Goal: Information Seeking & Learning: Check status

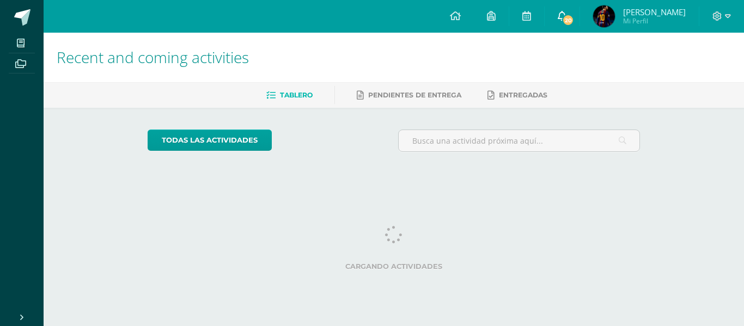
click at [573, 27] on link "20" at bounding box center [562, 16] width 35 height 33
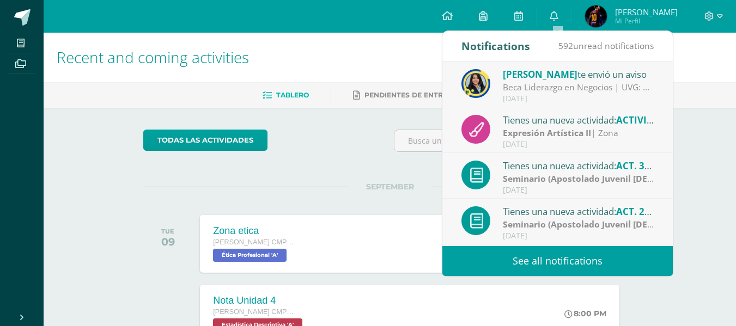
click at [539, 251] on link "See all notifications" at bounding box center [557, 261] width 230 height 30
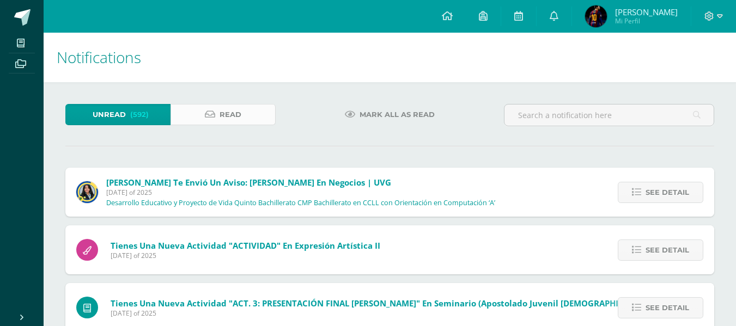
click at [236, 105] on span "Read" at bounding box center [230, 115] width 22 height 20
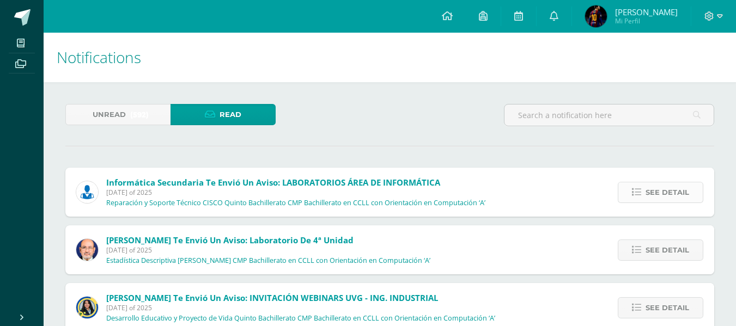
click at [650, 193] on span "See detail" at bounding box center [667, 192] width 44 height 20
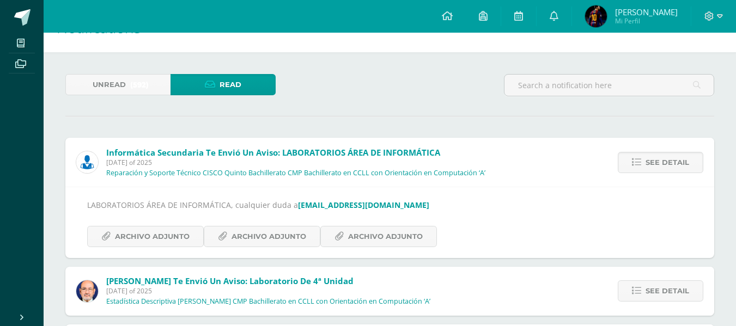
scroll to position [54, 0]
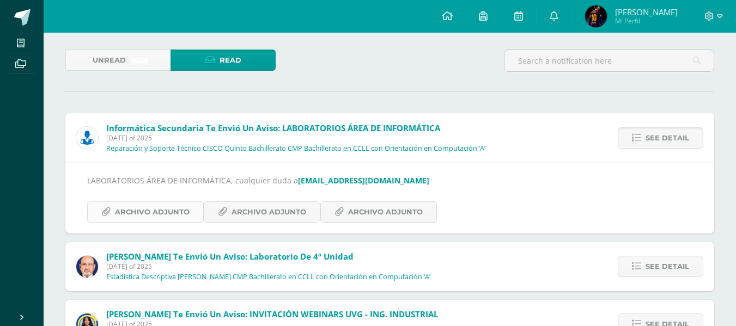
click at [168, 204] on span "Archivo Adjunto" at bounding box center [152, 212] width 75 height 20
click at [282, 213] on span "Archivo Adjunto" at bounding box center [268, 212] width 75 height 20
click at [273, 209] on span "Archivo Adjunto" at bounding box center [268, 212] width 75 height 20
click at [358, 208] on span "Archivo Adjunto" at bounding box center [385, 212] width 75 height 20
click at [593, 10] on img at bounding box center [596, 16] width 22 height 22
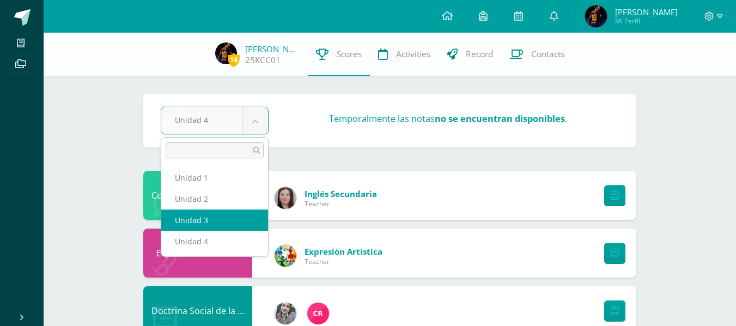
select select "Unidad 3"
